Goal: Check status: Check status

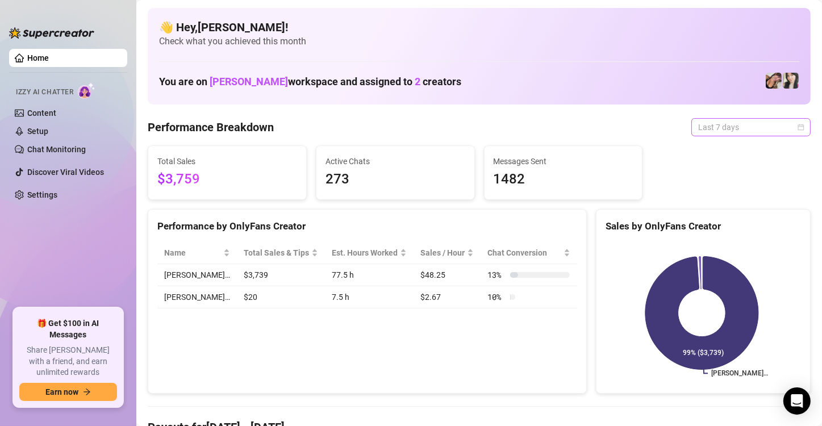
click at [772, 129] on span "Last 7 days" at bounding box center [751, 127] width 106 height 17
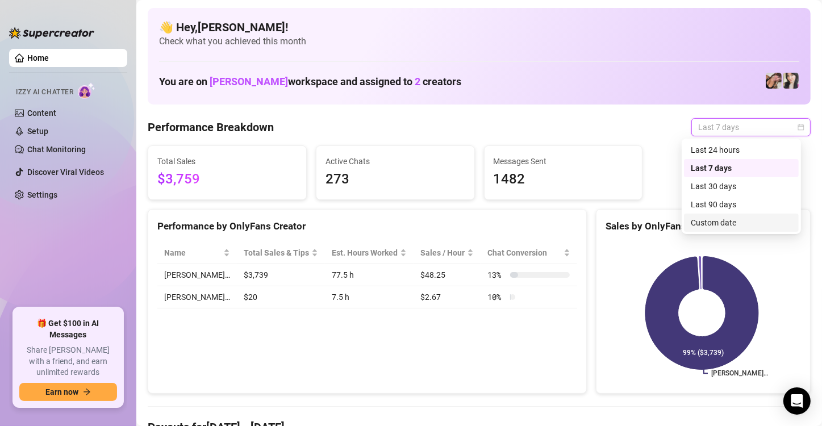
click at [732, 220] on div "Custom date" at bounding box center [741, 223] width 101 height 13
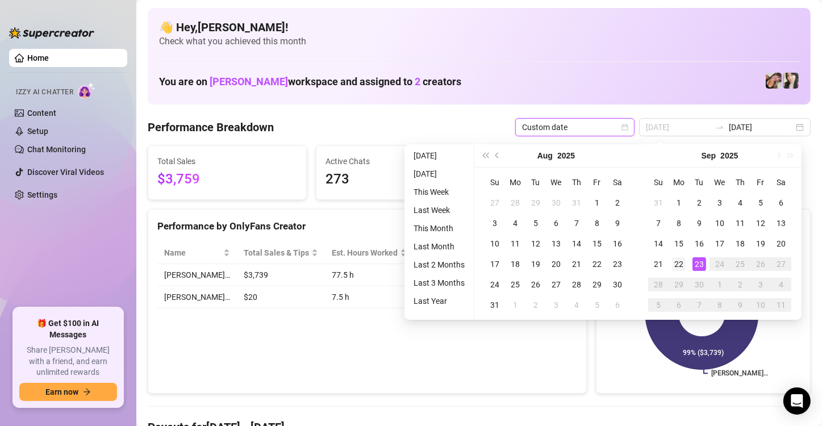
type input "[DATE]"
click at [674, 264] on div "22" at bounding box center [679, 264] width 14 height 14
click at [674, 264] on icon at bounding box center [702, 313] width 113 height 113
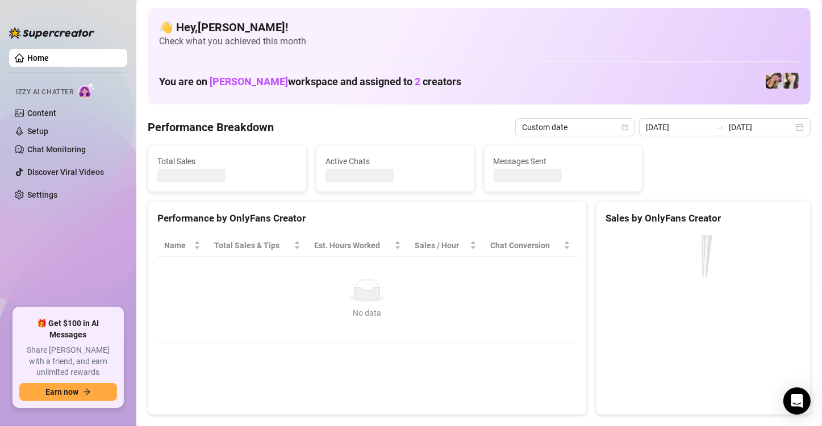
type input "[DATE]"
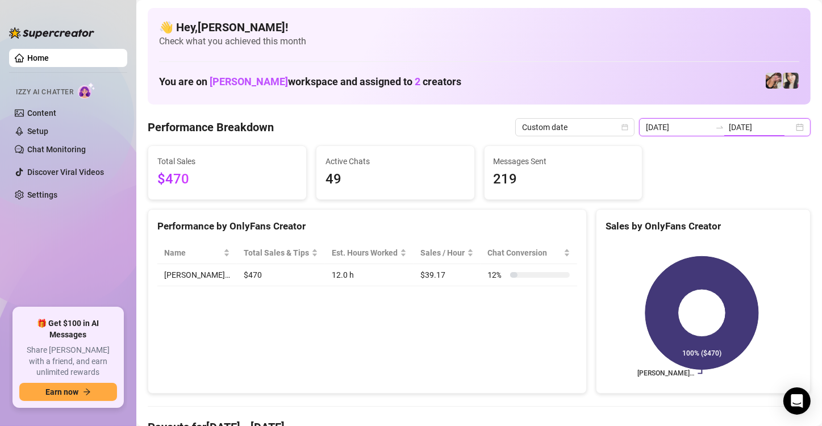
click at [753, 122] on input "[DATE]" at bounding box center [761, 127] width 65 height 13
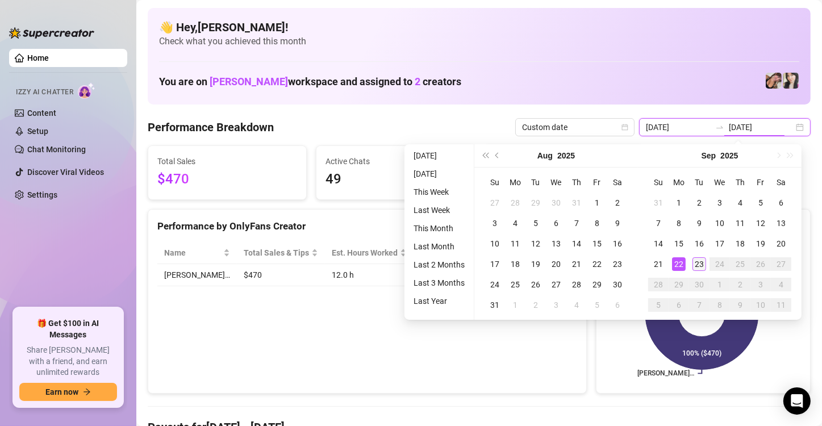
type input "[DATE]"
click at [698, 265] on div "23" at bounding box center [700, 264] width 14 height 14
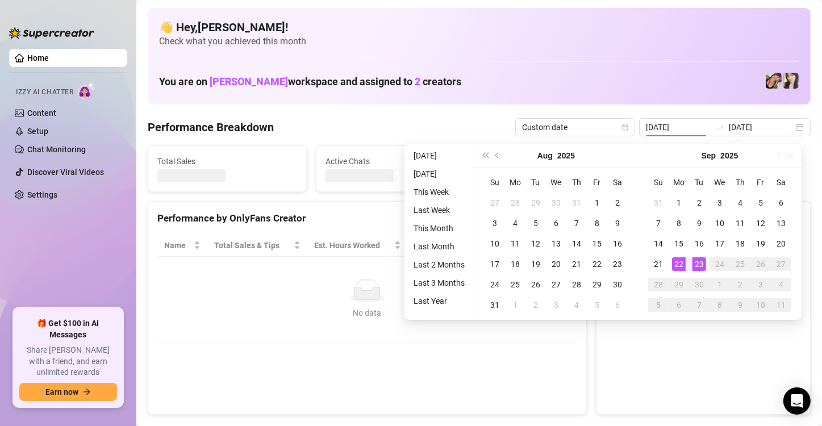
type input "[DATE]"
